Goal: Task Accomplishment & Management: Complete application form

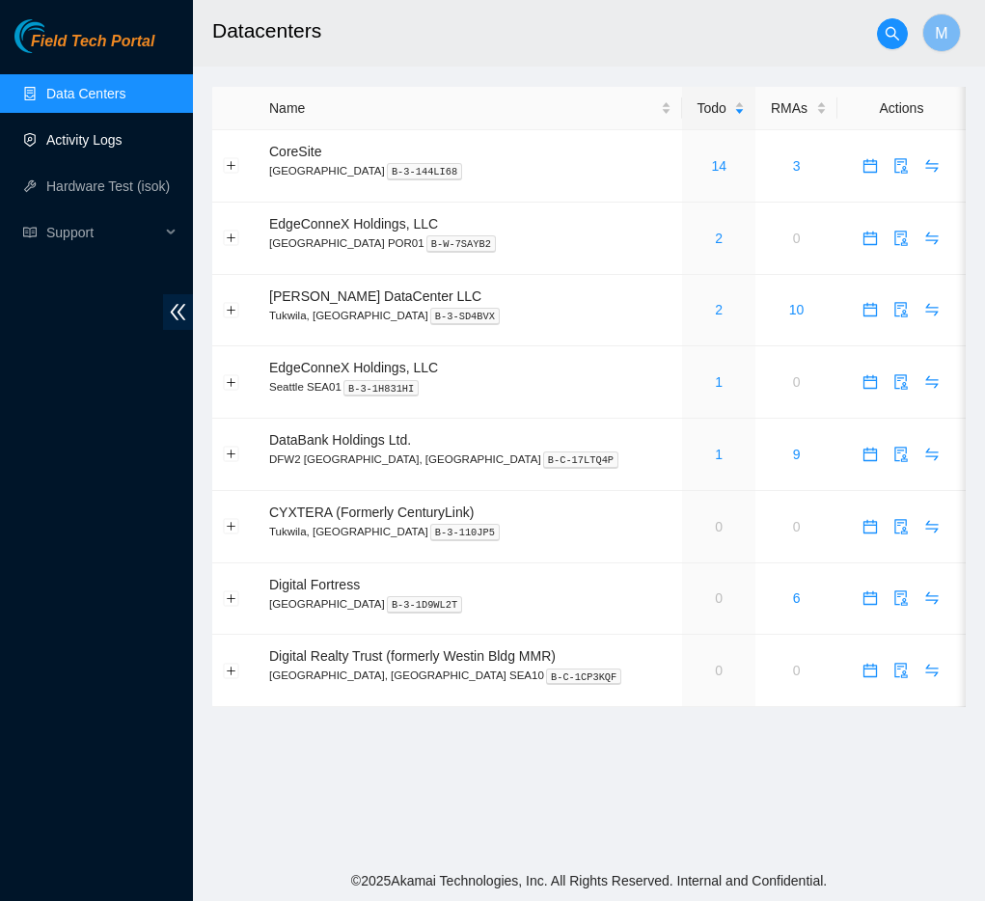
click at [100, 145] on link "Activity Logs" at bounding box center [84, 139] width 76 height 15
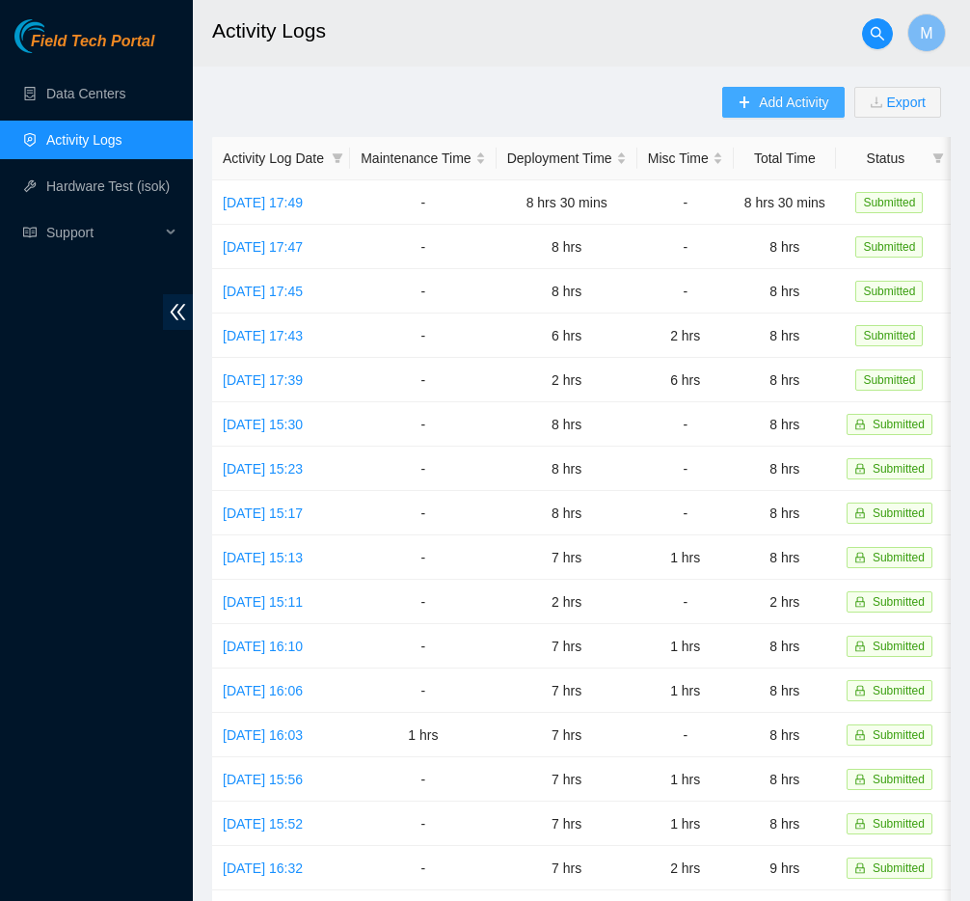
click at [756, 115] on button "Add Activity" at bounding box center [783, 102] width 122 height 31
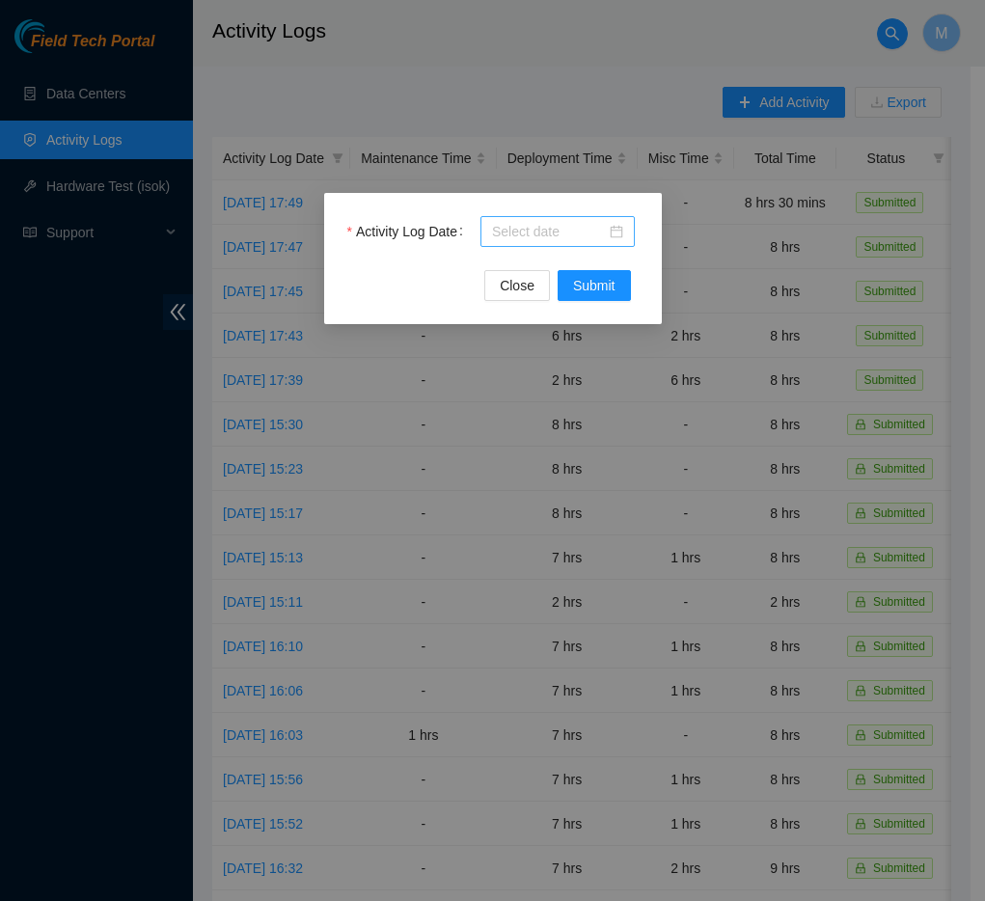
click at [578, 240] on input "Activity Log Date" at bounding box center [549, 231] width 114 height 21
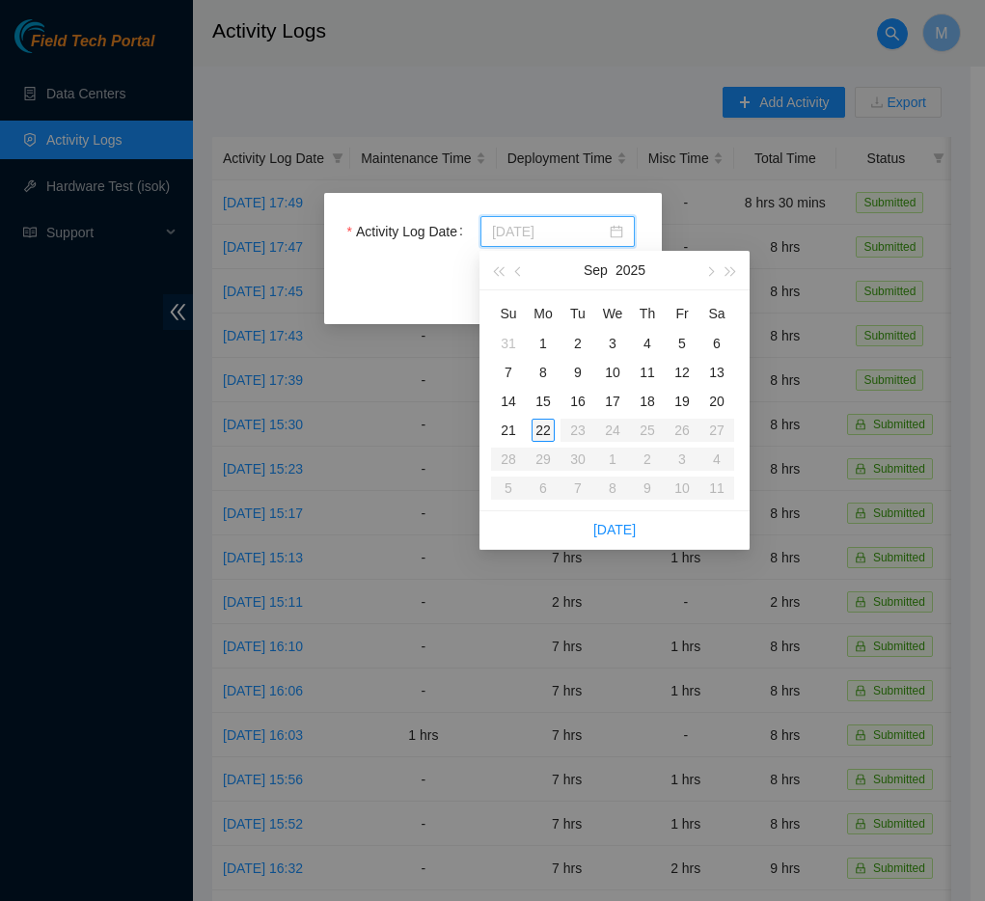
type input "[DATE]"
click at [547, 426] on div "22" at bounding box center [542, 430] width 23 height 23
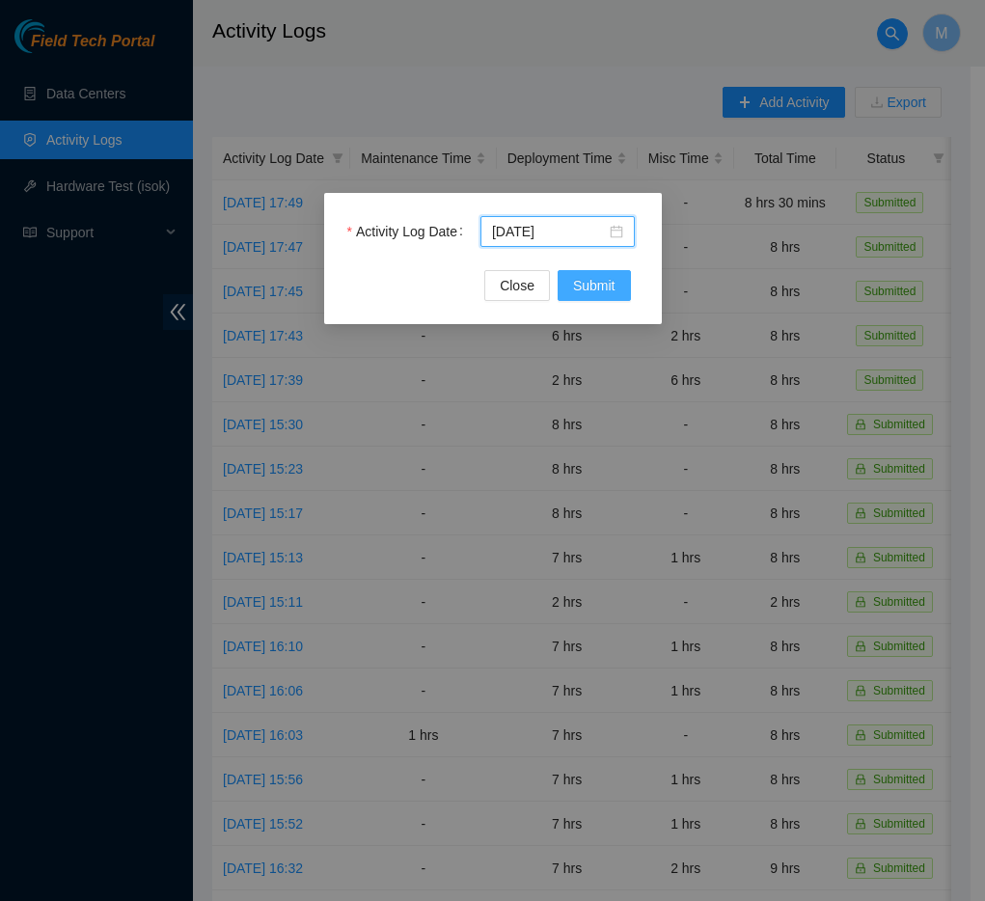
click at [598, 285] on span "Submit" at bounding box center [594, 285] width 42 height 21
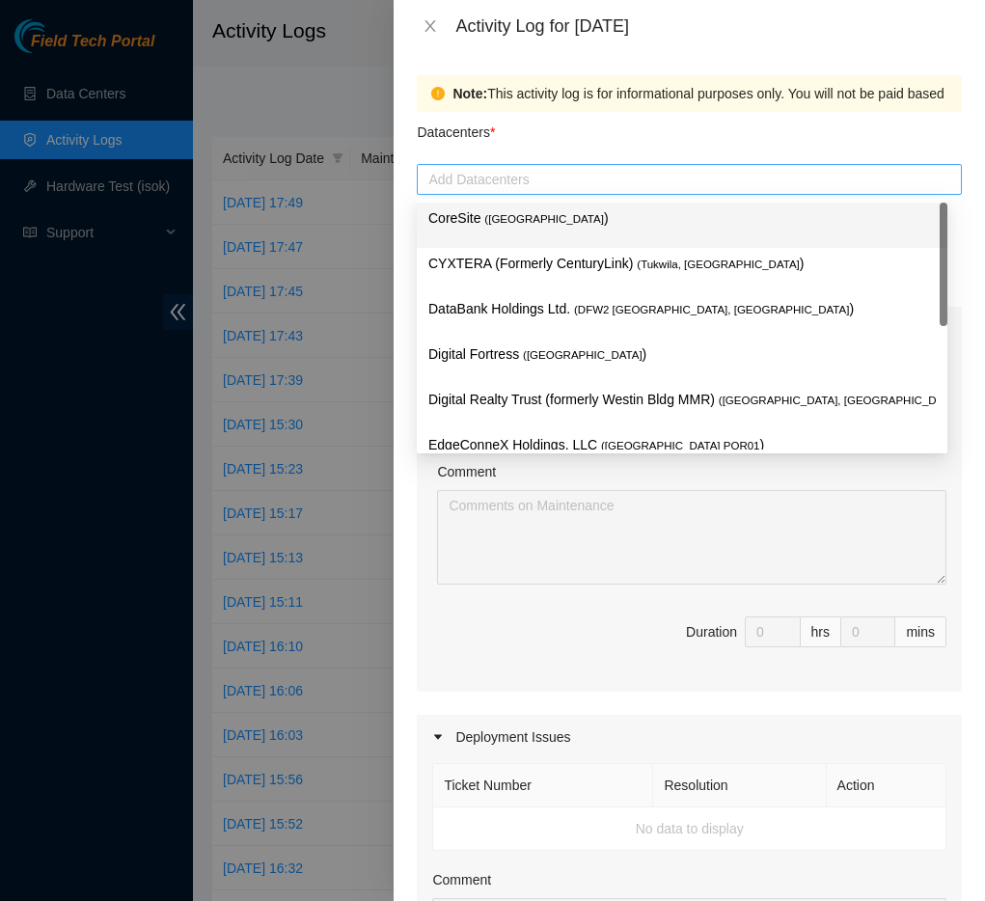
click at [618, 181] on div at bounding box center [689, 179] width 535 height 23
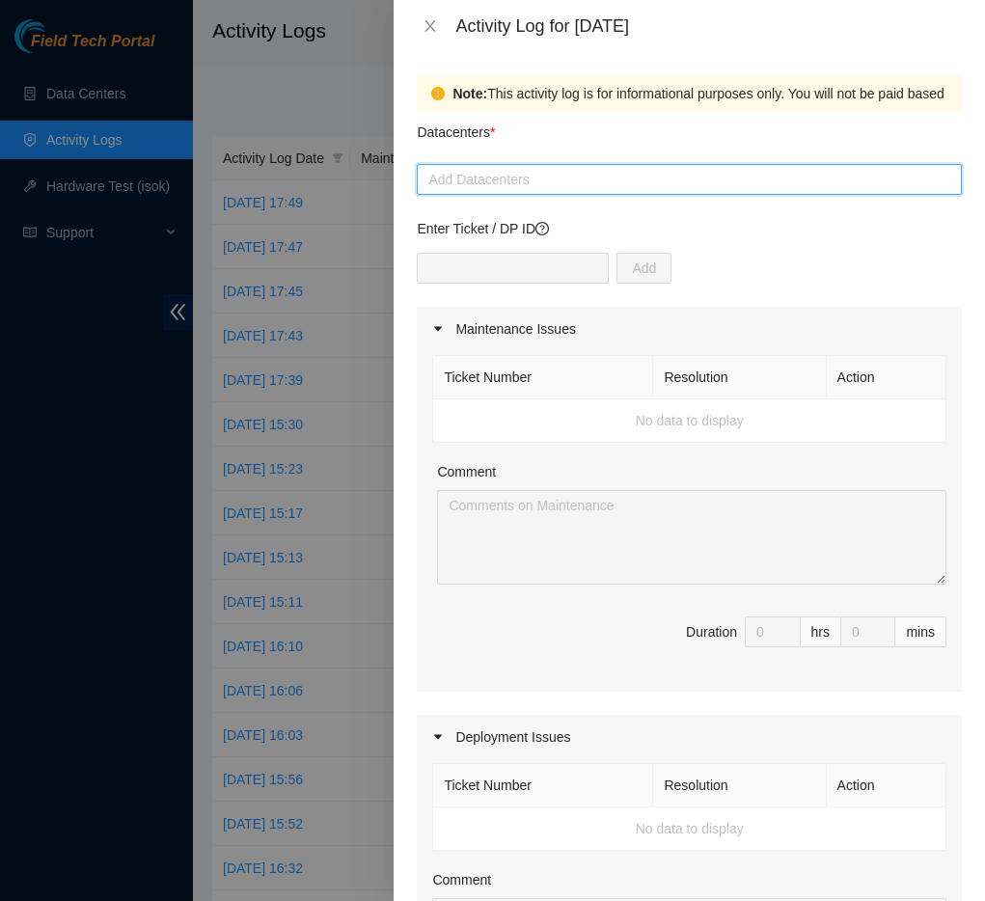
click at [691, 189] on div at bounding box center [689, 179] width 535 height 23
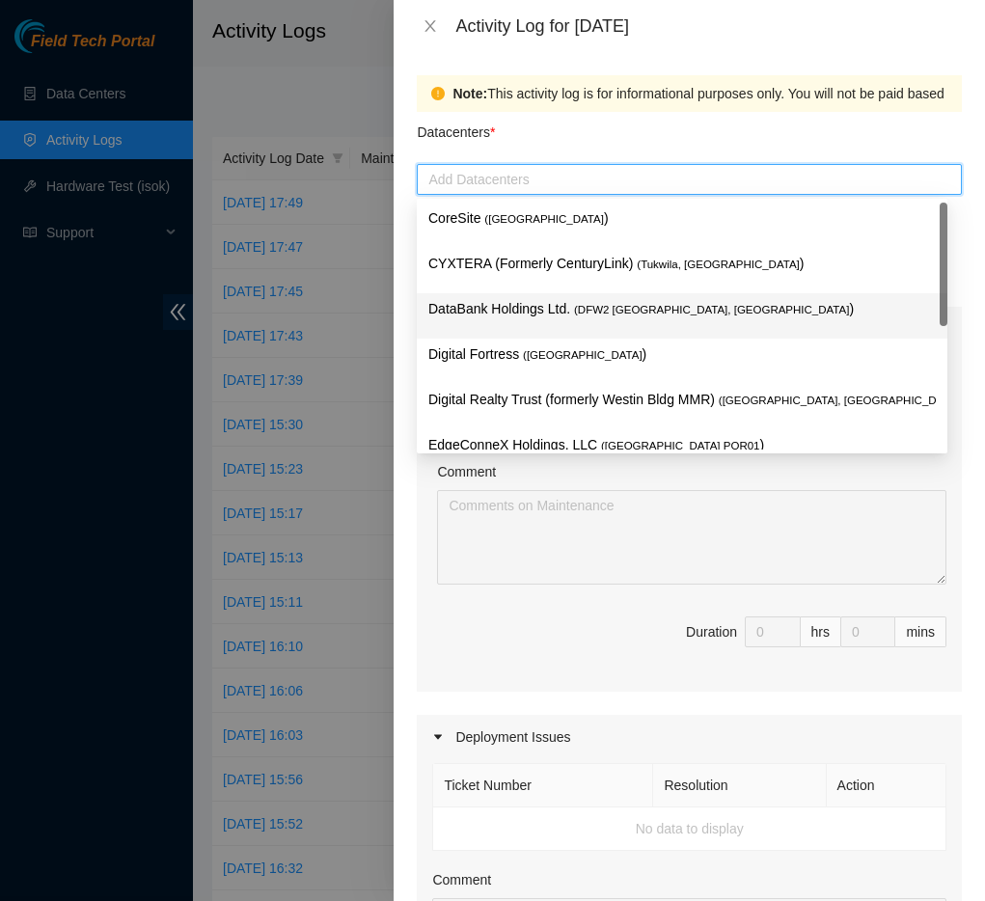
click at [510, 312] on p "DataBank Holdings Ltd. ( DFW2 [GEOGRAPHIC_DATA], [GEOGRAPHIC_DATA] )" at bounding box center [681, 309] width 507 height 22
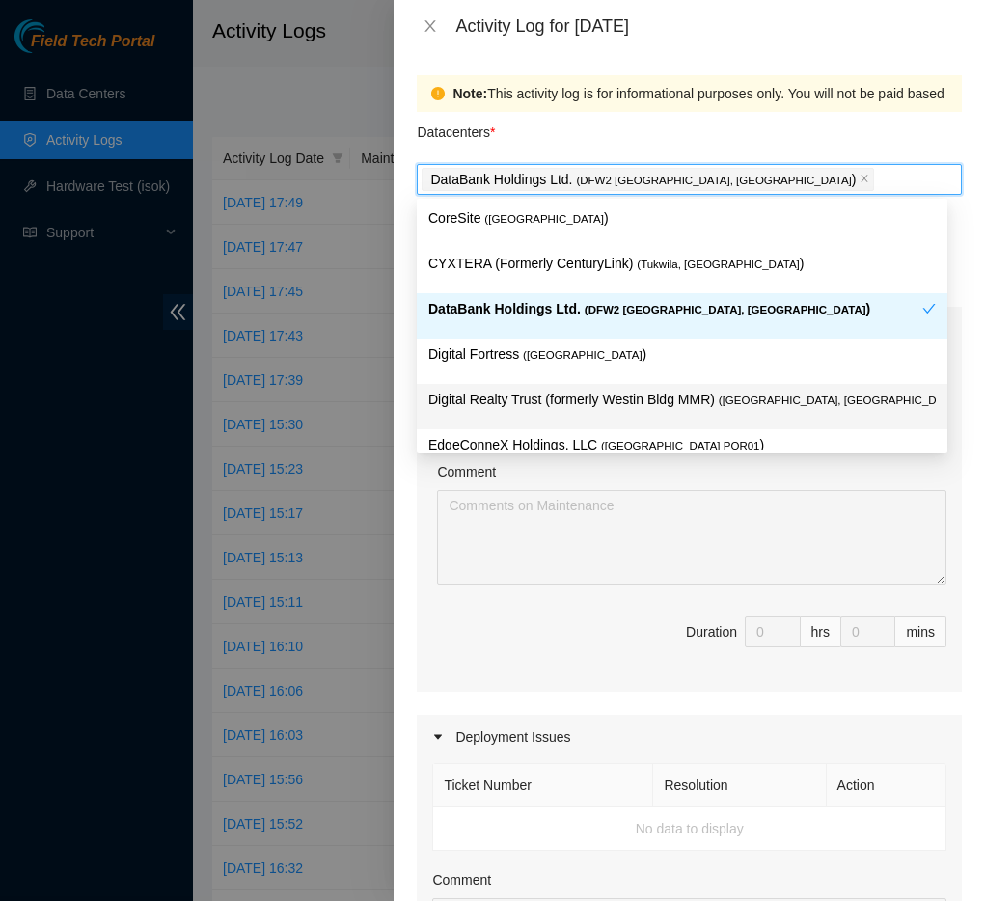
click at [587, 394] on p "Digital Realty Trust (formerly Westin Bldg MMR) ( [GEOGRAPHIC_DATA], [GEOGRAPHI…" at bounding box center [681, 400] width 507 height 22
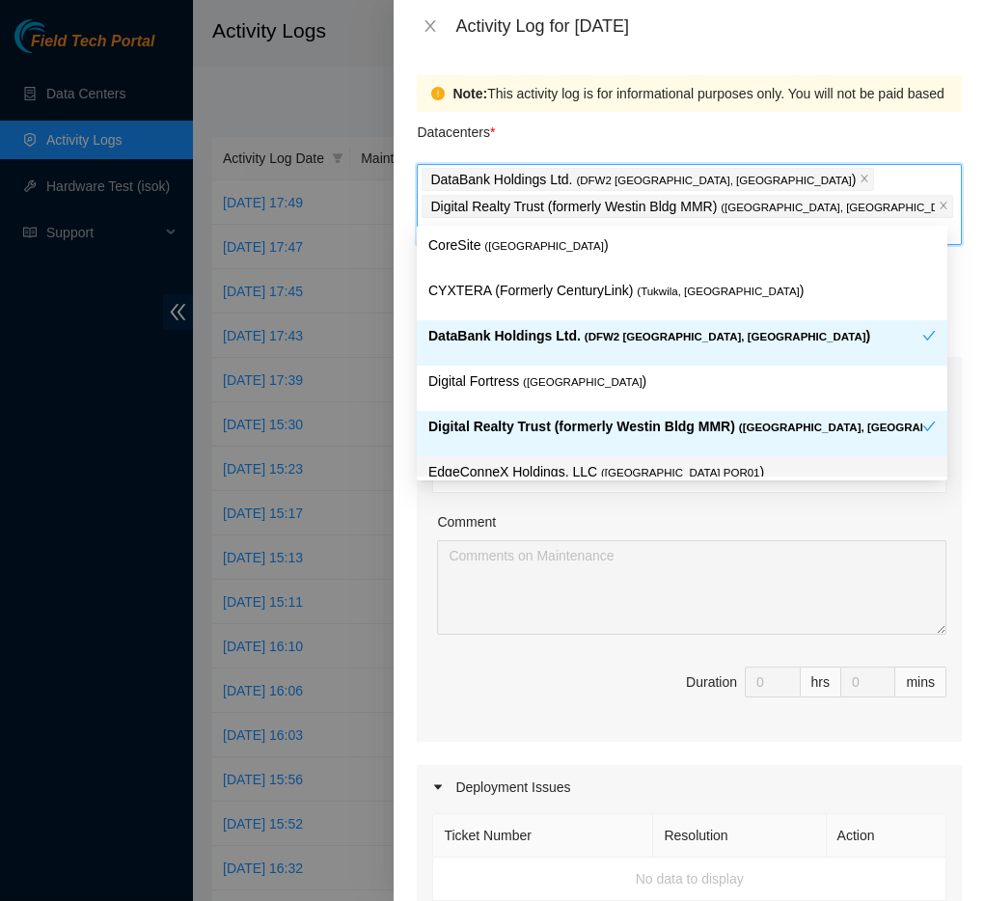
click at [557, 467] on p "EdgeConneX Holdings, LLC ( [GEOGRAPHIC_DATA] POR01 )" at bounding box center [681, 472] width 507 height 22
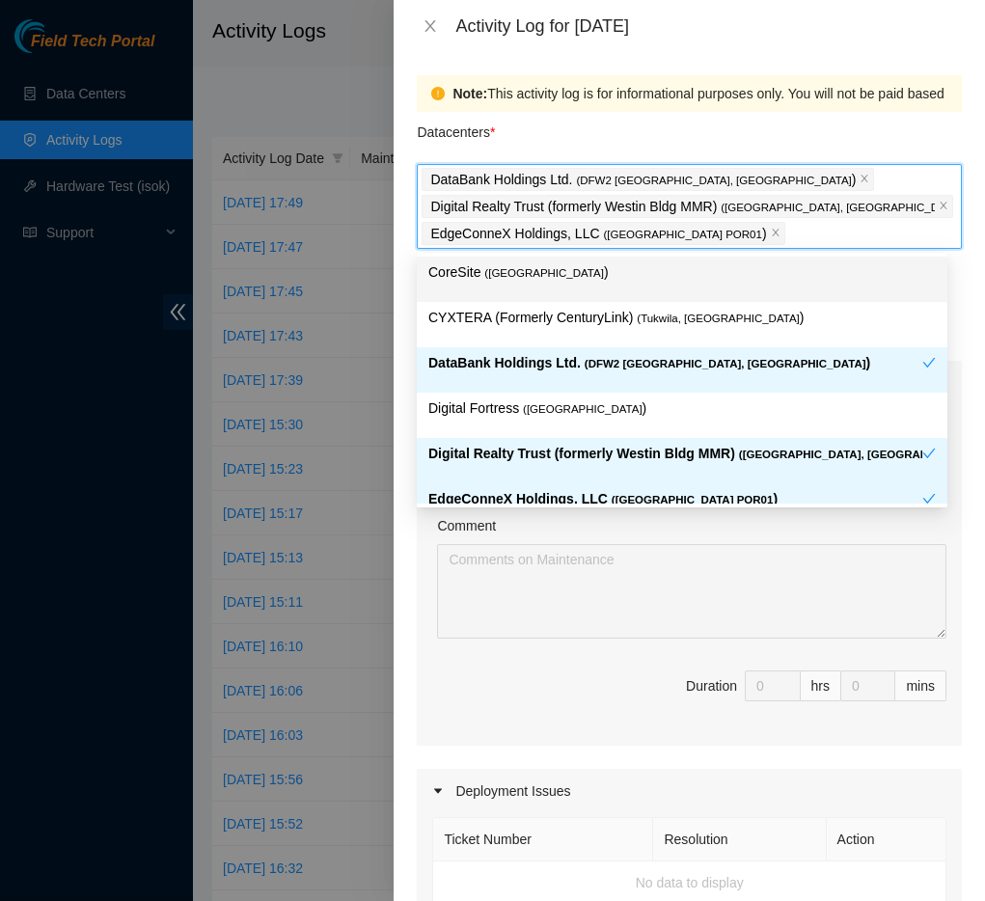
click at [788, 122] on div "Datacenters *" at bounding box center [689, 138] width 545 height 52
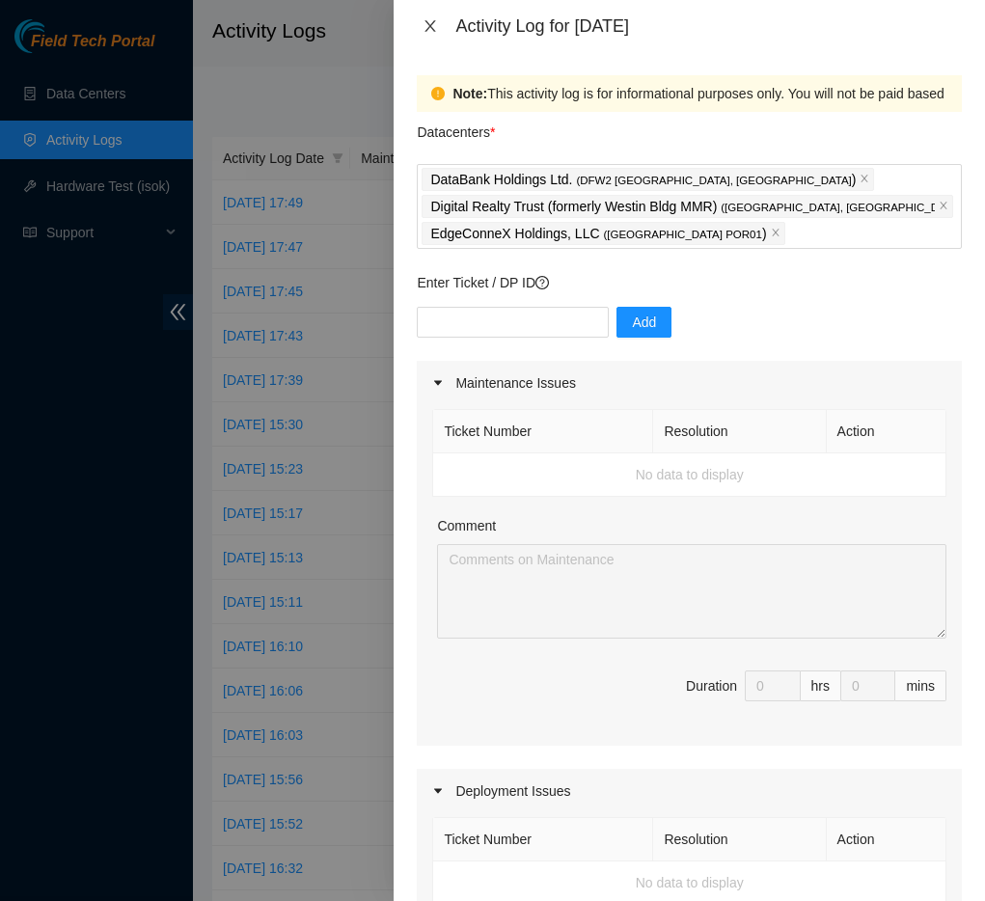
click at [428, 28] on icon "close" at bounding box center [430, 26] width 11 height 12
